Goal: Task Accomplishment & Management: Manage account settings

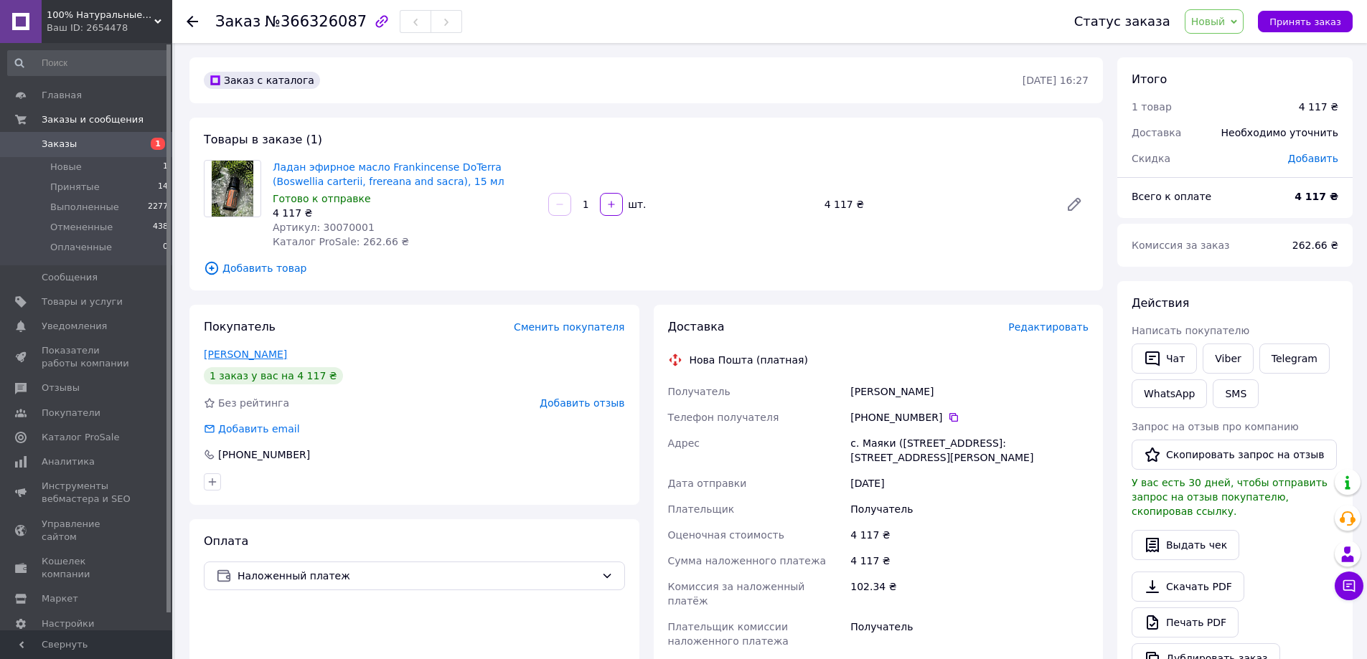
click at [262, 354] on link "[PERSON_NAME]" at bounding box center [245, 354] width 83 height 11
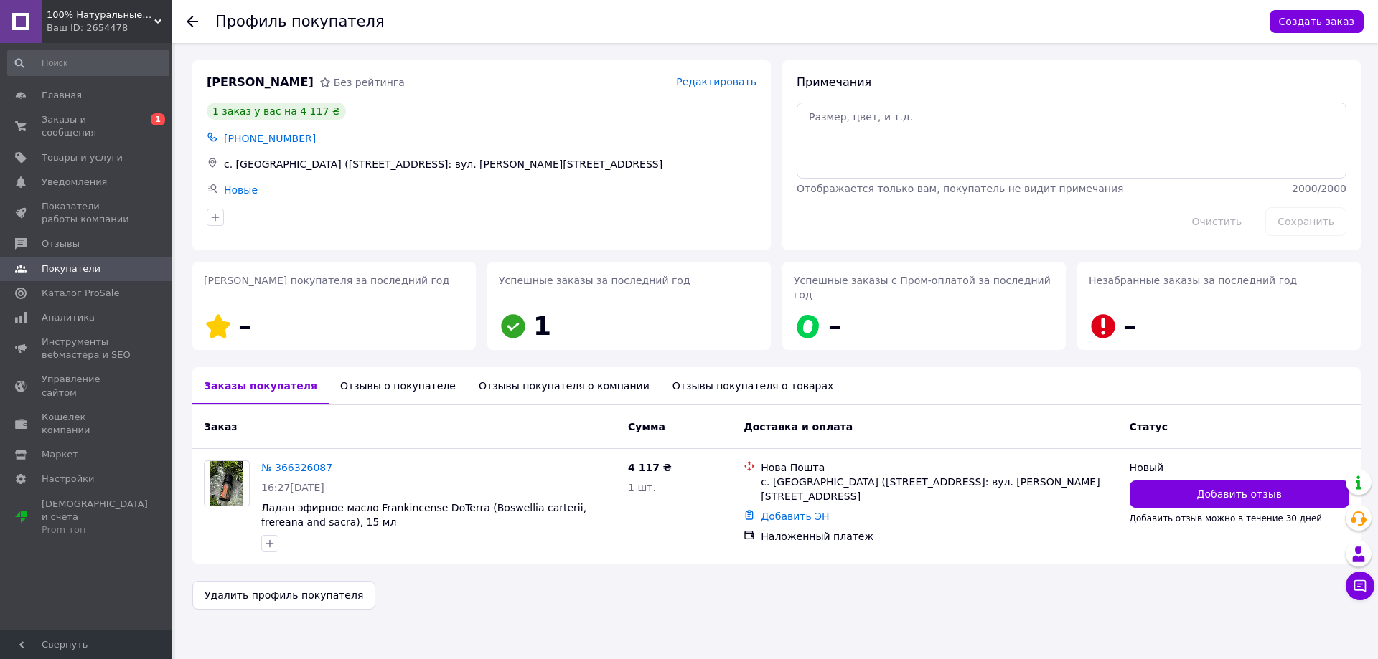
click at [375, 370] on div "Отзывы о покупателе" at bounding box center [398, 385] width 138 height 37
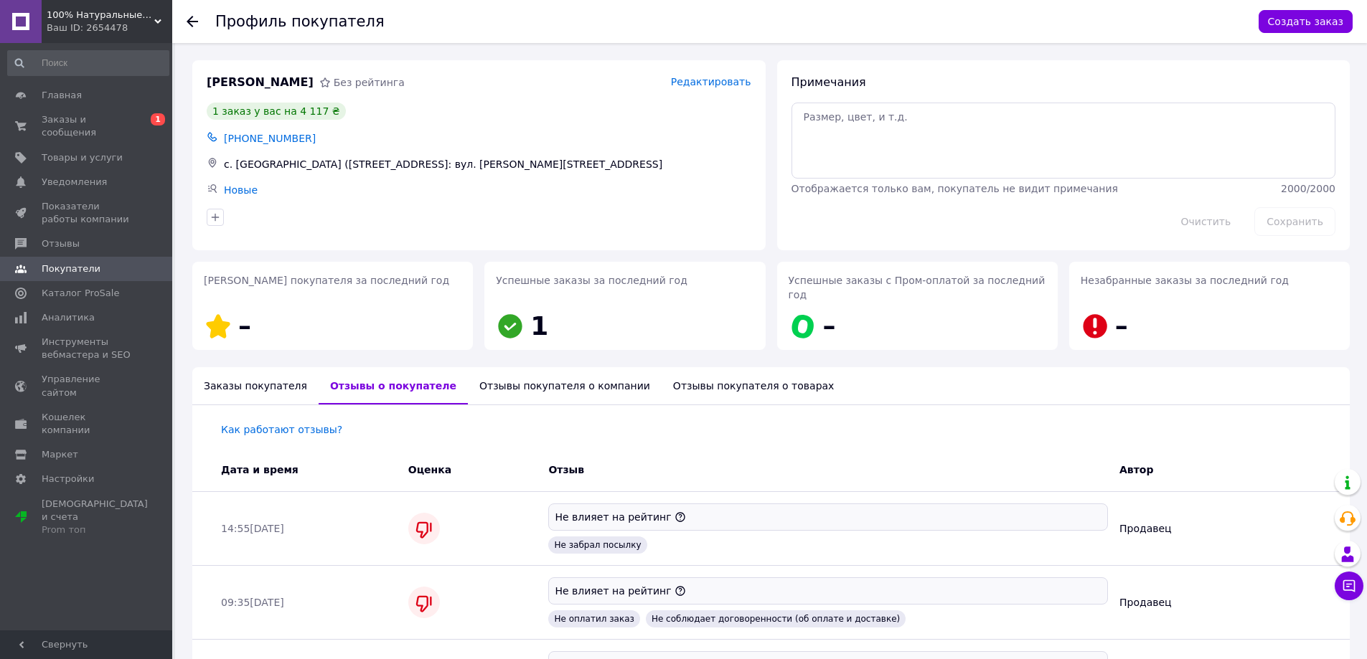
click at [187, 18] on icon at bounding box center [192, 21] width 11 height 11
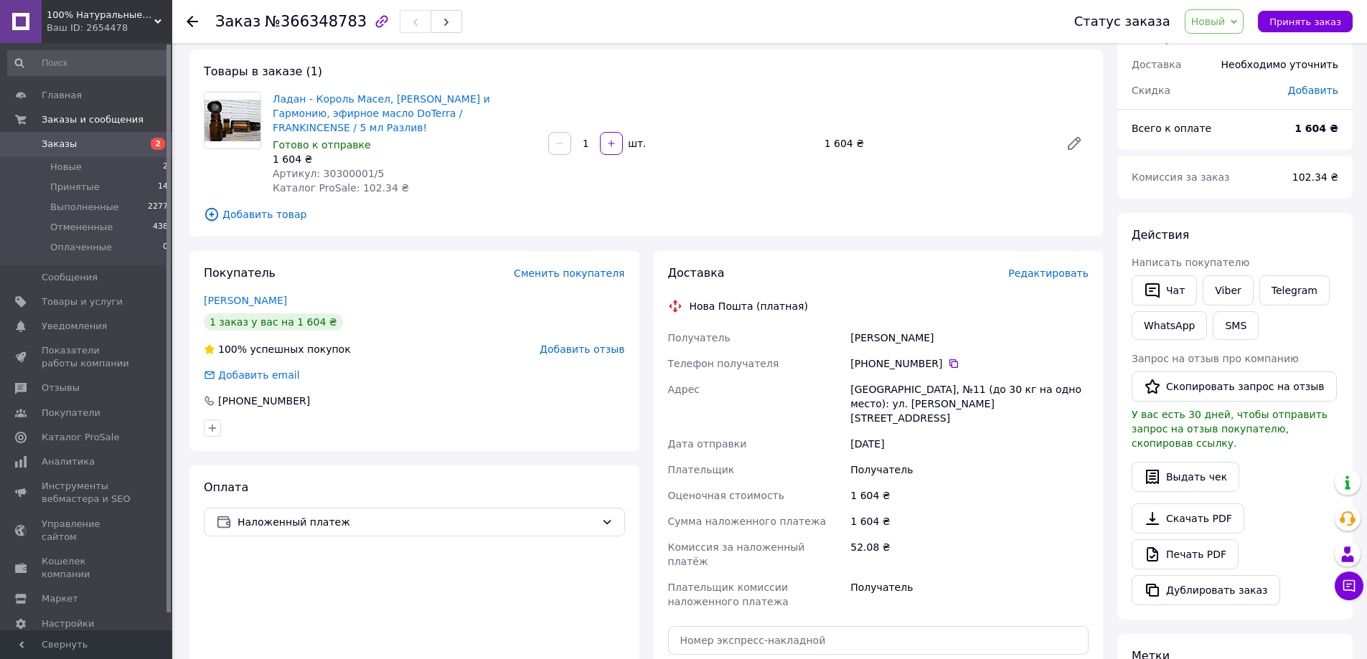
scroll to position [72, 0]
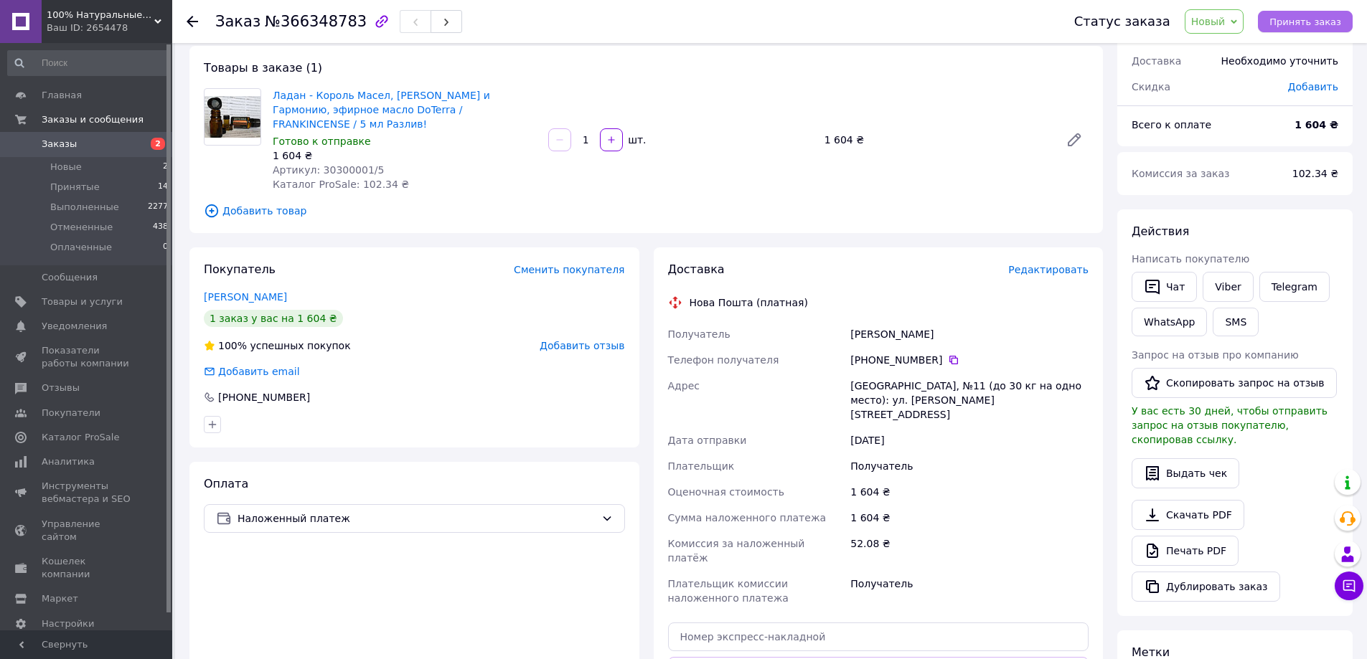
click at [1307, 23] on span "Принять заказ" at bounding box center [1305, 22] width 72 height 11
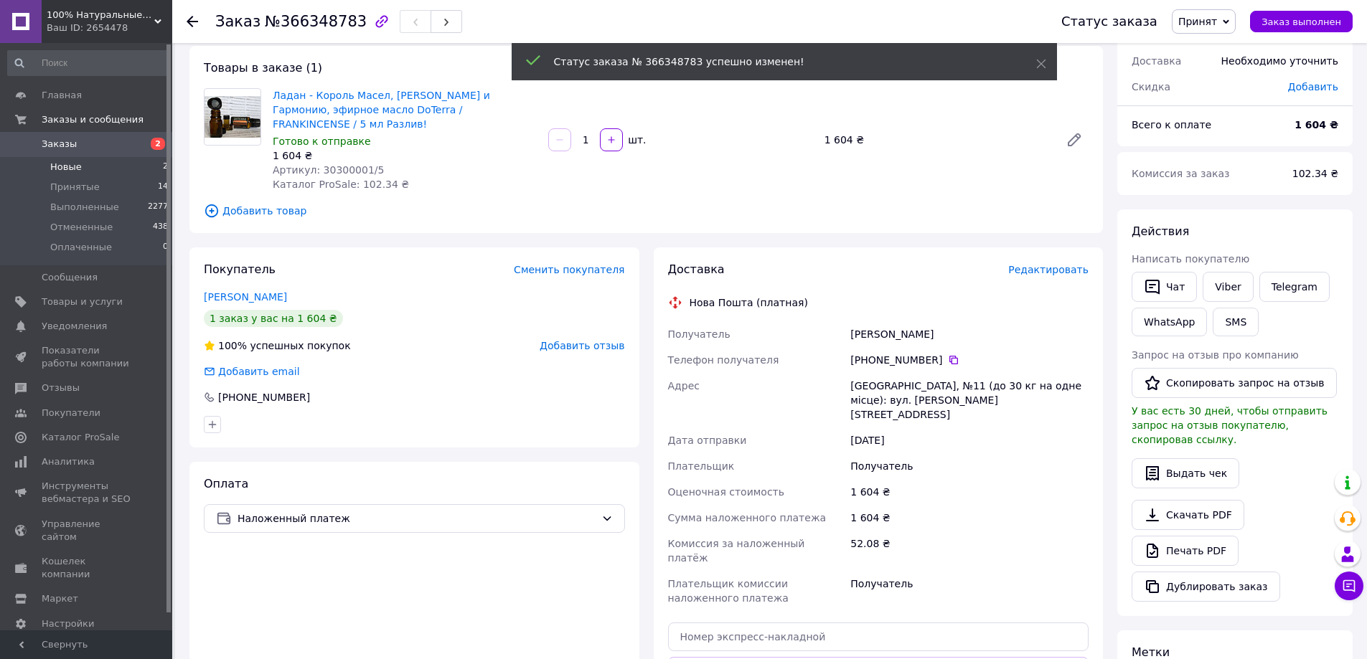
click at [68, 165] on span "Новые" at bounding box center [66, 167] width 32 height 13
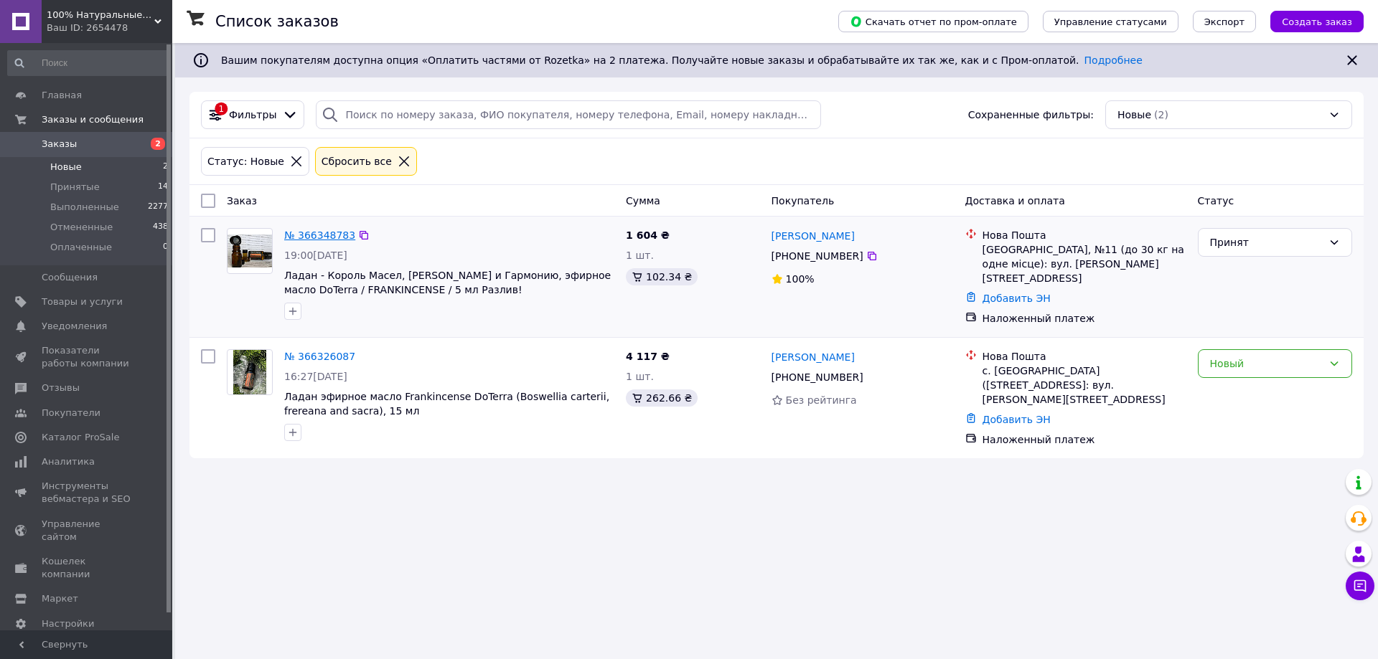
click at [311, 235] on link "№ 366348783" at bounding box center [319, 235] width 71 height 11
